Goal: Information Seeking & Learning: Find specific fact

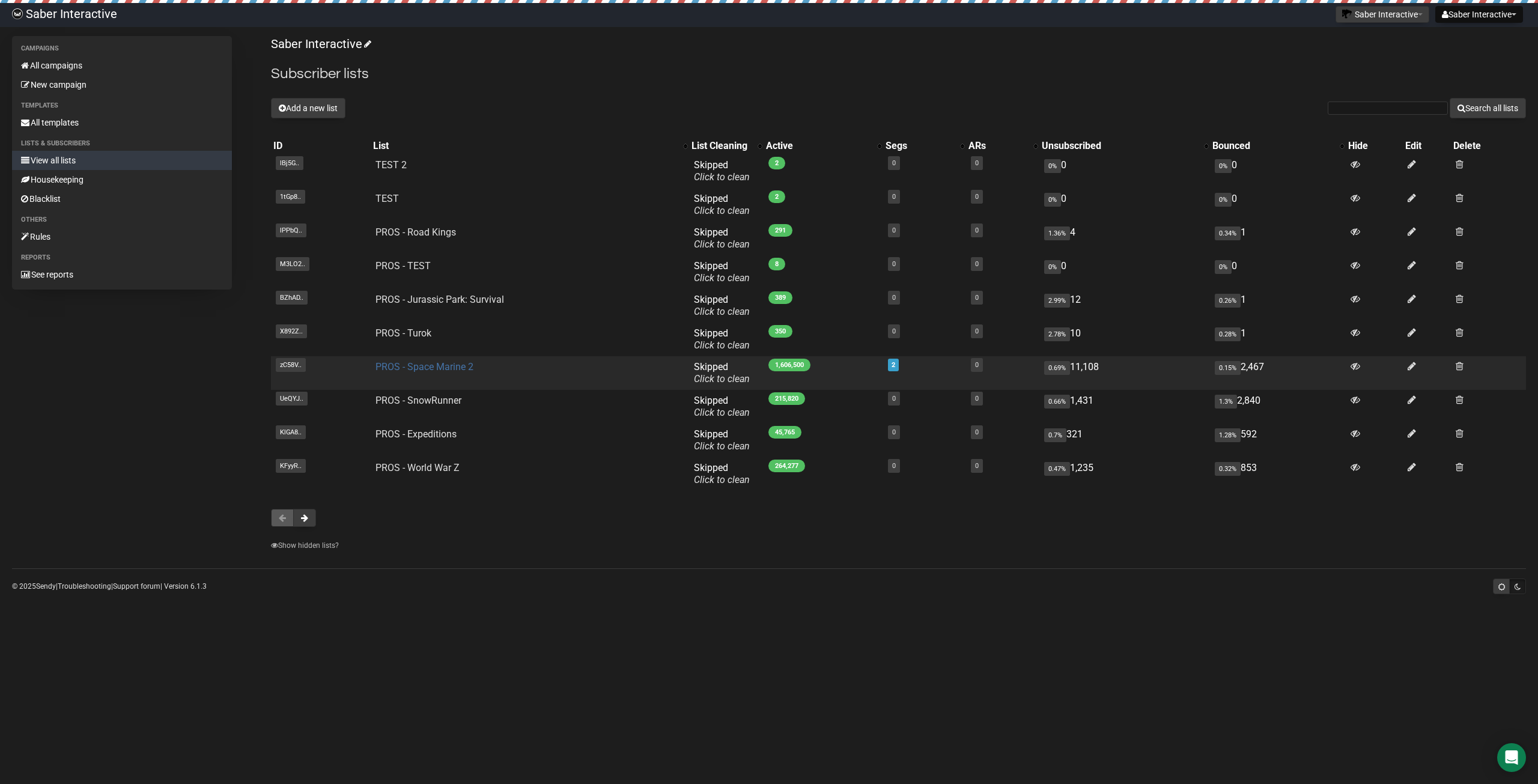
click at [444, 366] on link "PROS - Space Marine 2" at bounding box center [424, 366] width 98 height 12
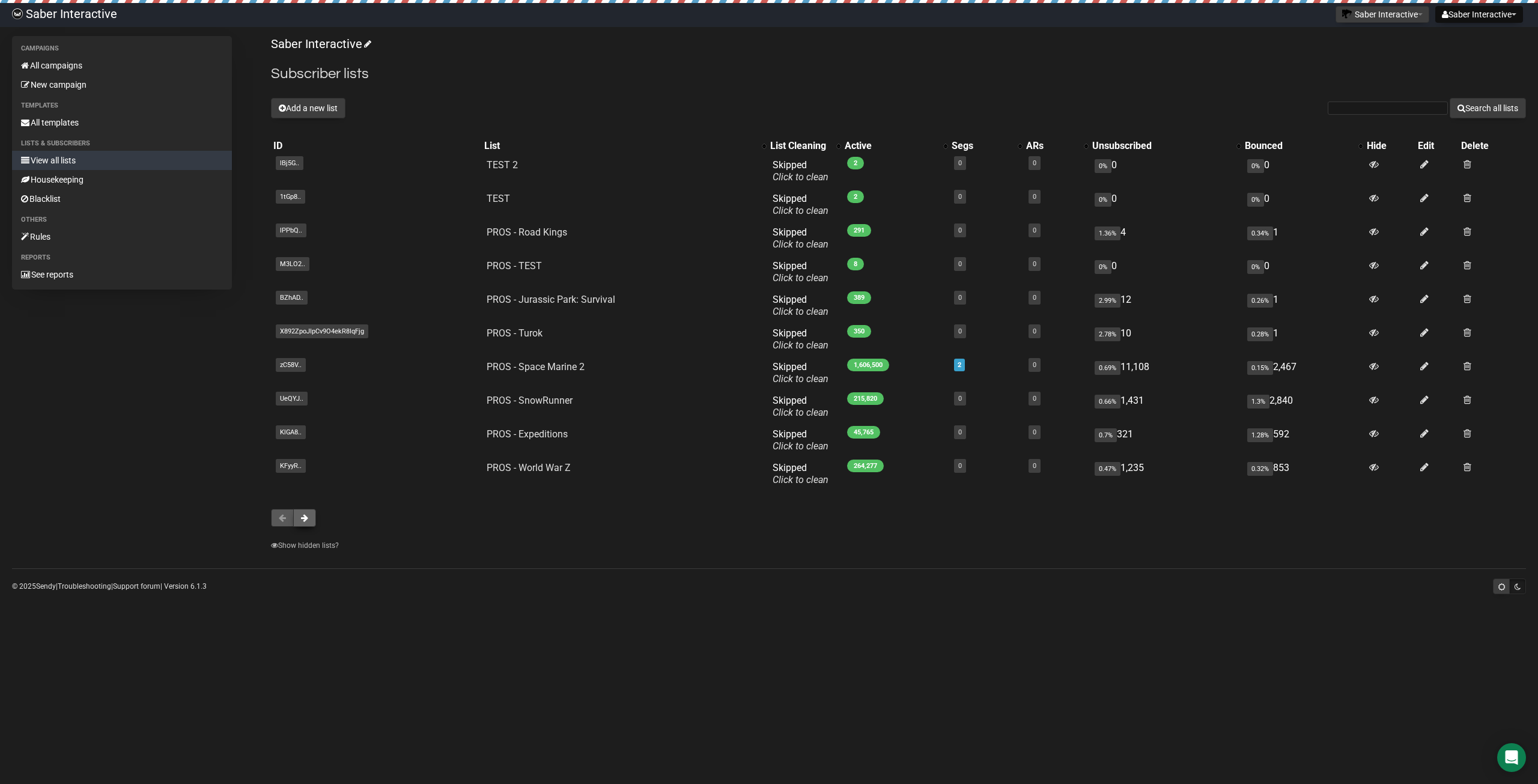
click at [308, 513] on button at bounding box center [304, 517] width 23 height 18
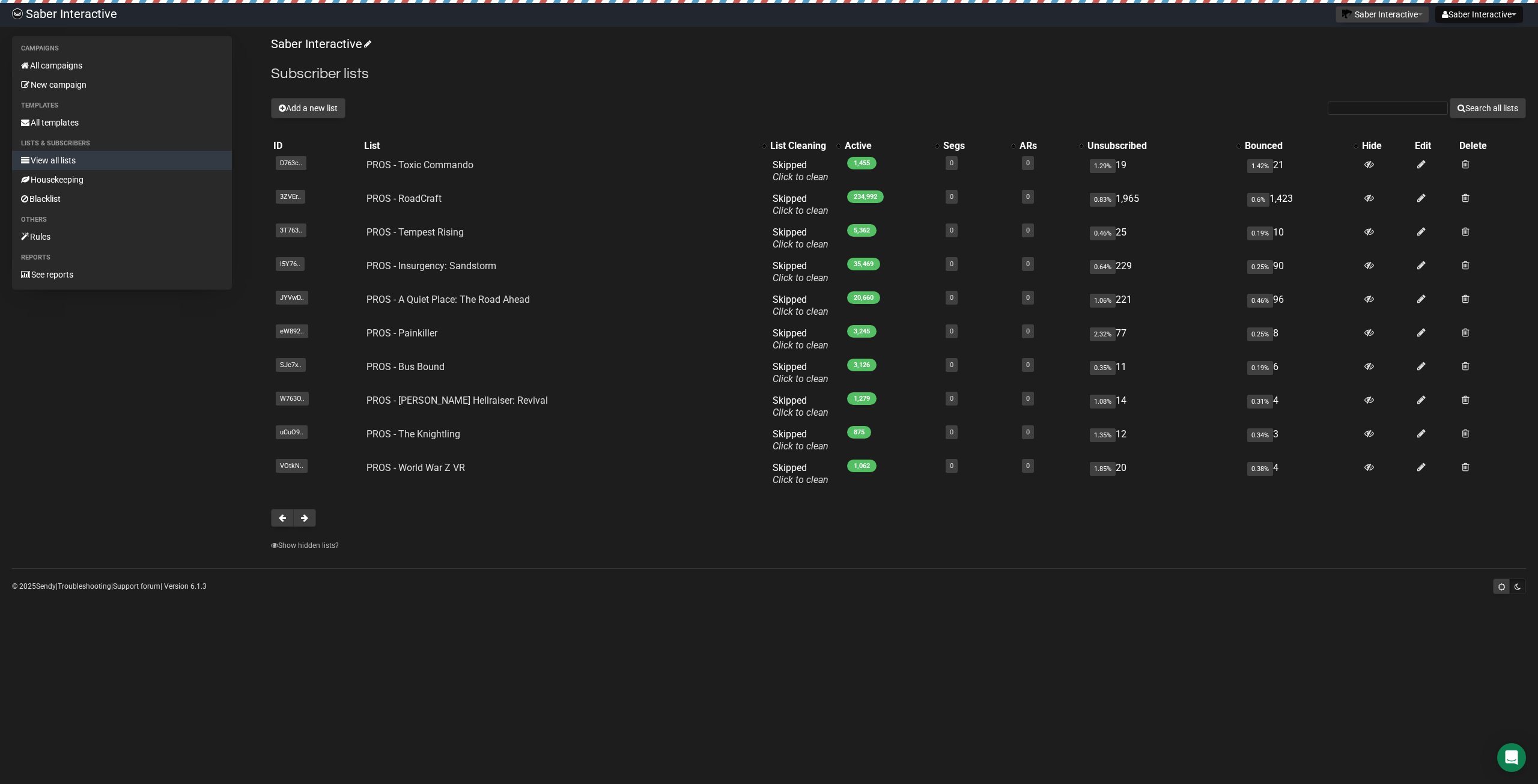
click at [308, 513] on button at bounding box center [304, 517] width 23 height 18
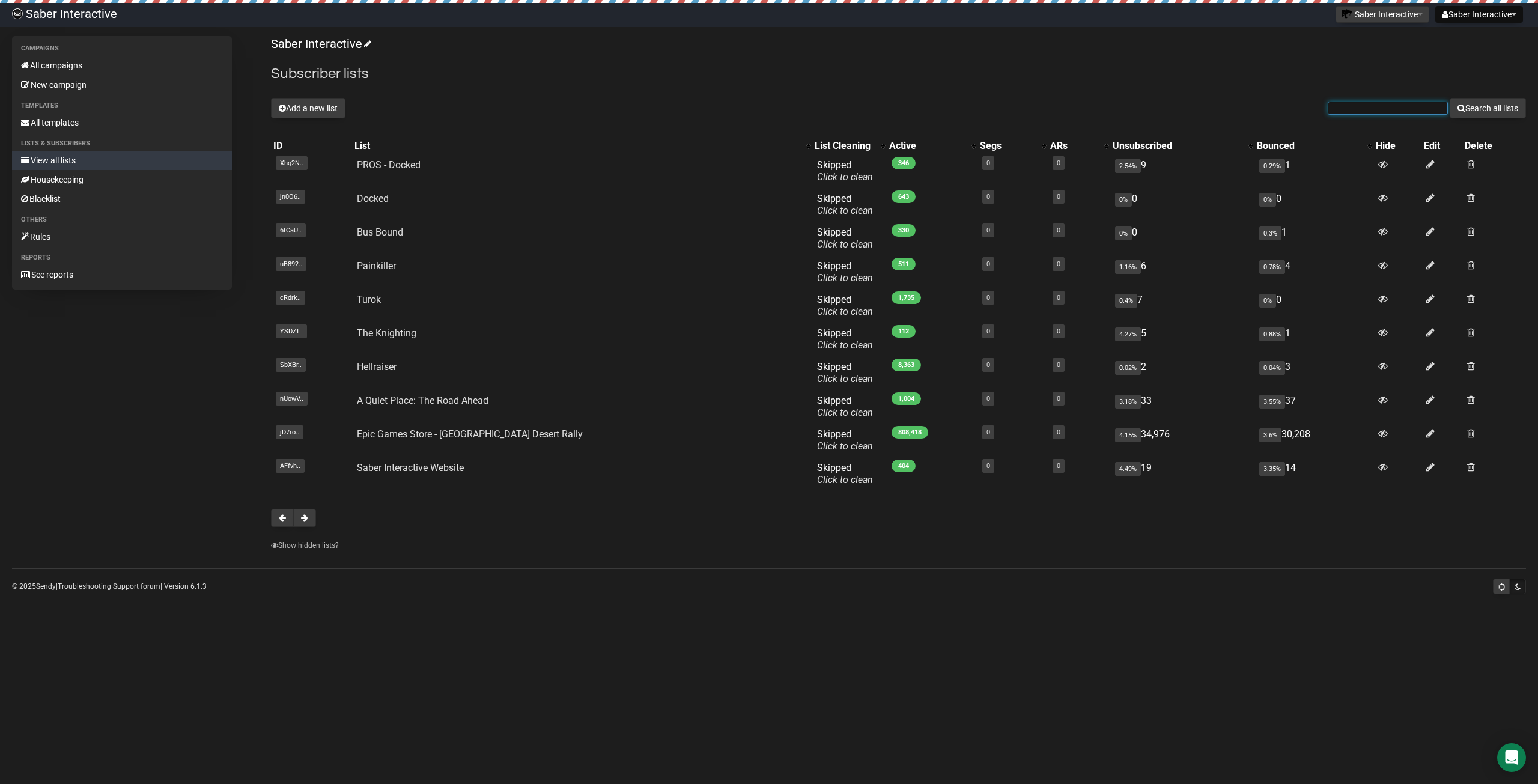
click at [1373, 108] on input "text" at bounding box center [1387, 108] width 120 height 13
paste input "Painkiller - Pre-Order Now"
type input "Painkiller - Pre-Order Now"
click at [1487, 107] on button "Search all lists" at bounding box center [1487, 108] width 76 height 20
click at [283, 545] on link "Show hidden lists?" at bounding box center [305, 546] width 68 height 9
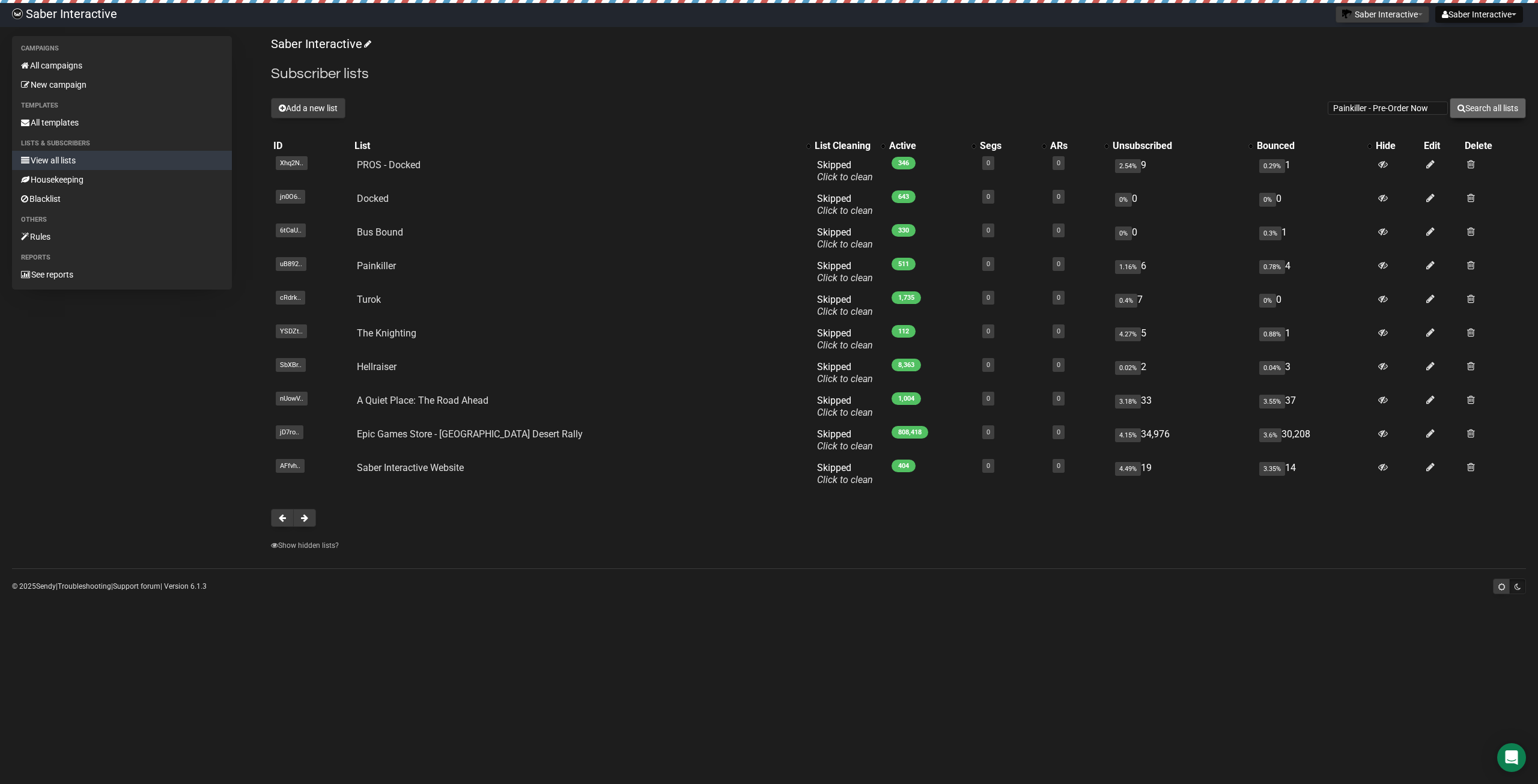
click at [1465, 111] on button "Search all lists" at bounding box center [1487, 108] width 76 height 20
